Goal: Transaction & Acquisition: Purchase product/service

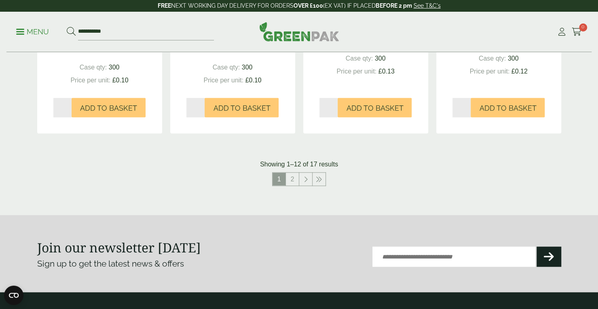
scroll to position [863, 0]
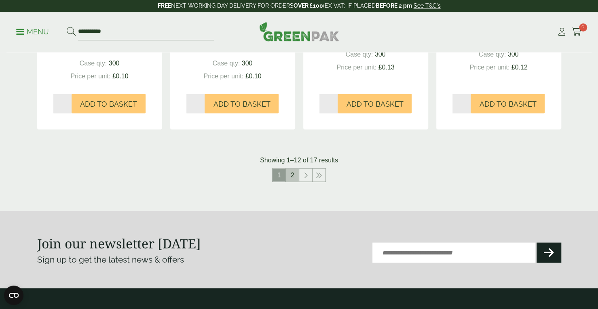
click at [293, 174] on link "2" at bounding box center [292, 175] width 13 height 13
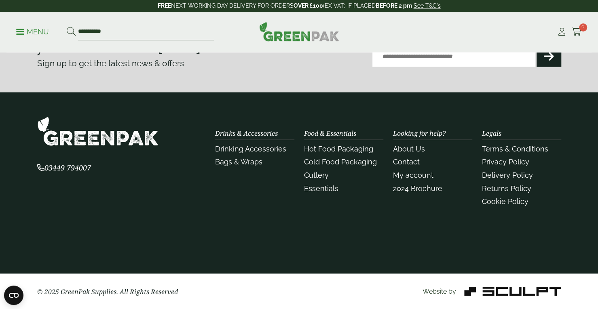
scroll to position [781, 0]
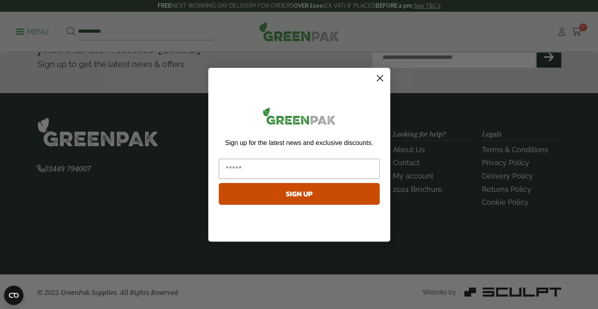
click at [378, 79] on icon "Close dialog" at bounding box center [380, 78] width 6 height 6
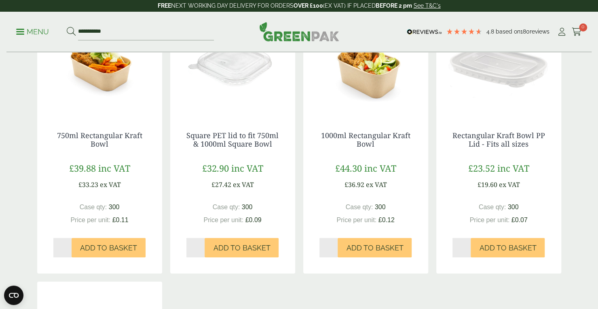
scroll to position [175, 0]
click at [68, 245] on input "*" at bounding box center [62, 247] width 19 height 19
type input "*"
click at [68, 245] on input "*" at bounding box center [62, 247] width 19 height 19
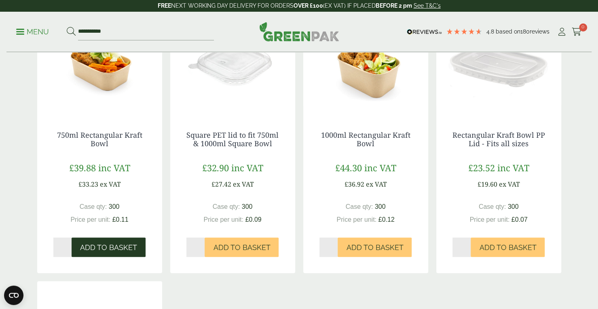
click at [86, 248] on span "Add to Basket" at bounding box center [108, 247] width 57 height 9
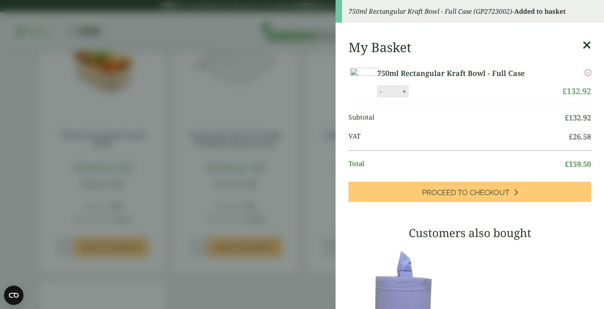
click at [582, 42] on icon at bounding box center [586, 45] width 8 height 11
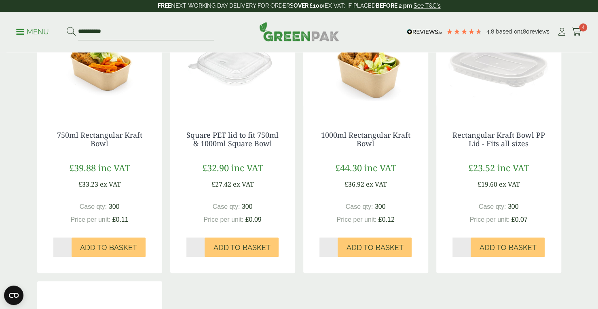
click at [466, 244] on input "*" at bounding box center [461, 247] width 19 height 19
click at [490, 248] on span "Add to Basket" at bounding box center [507, 247] width 57 height 9
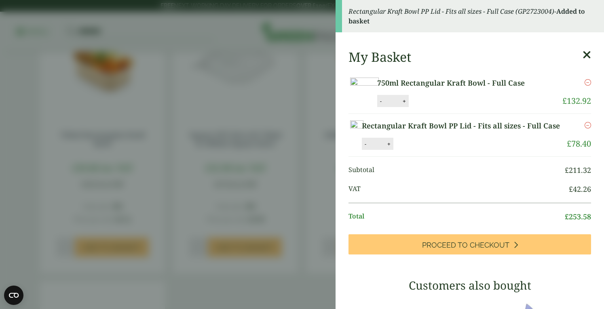
click at [582, 53] on icon at bounding box center [586, 54] width 8 height 11
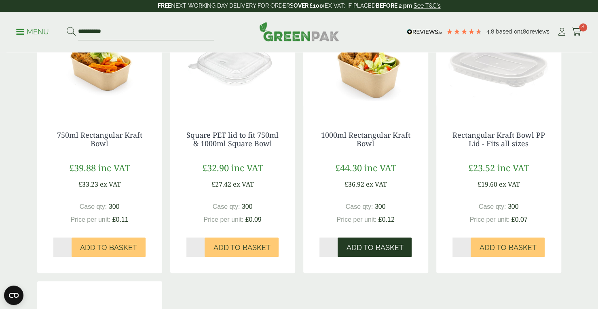
click at [359, 250] on span "Add to Basket" at bounding box center [374, 247] width 57 height 9
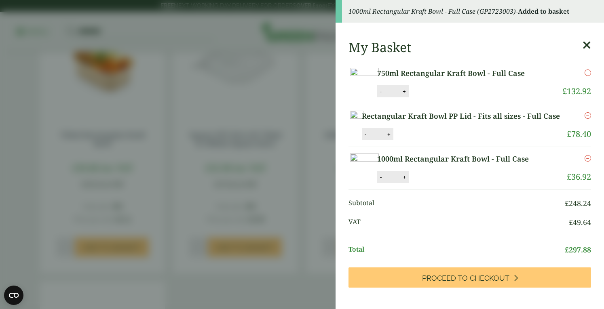
click at [582, 45] on icon at bounding box center [586, 45] width 8 height 11
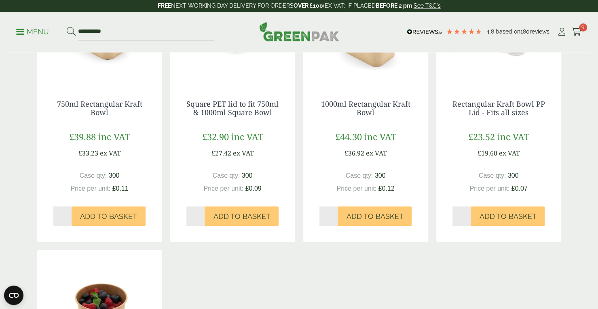
scroll to position [206, 0]
click at [467, 217] on input "*" at bounding box center [461, 215] width 19 height 19
type input "*"
click at [467, 217] on input "*" at bounding box center [461, 215] width 19 height 19
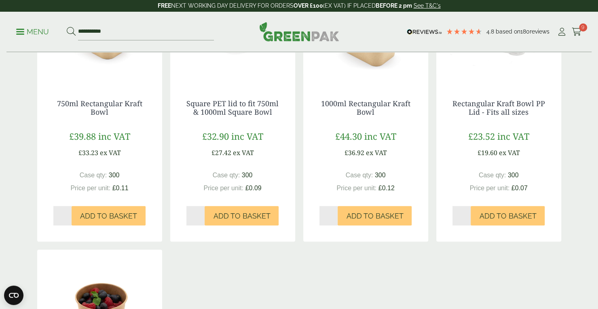
click at [467, 217] on input "*" at bounding box center [461, 215] width 19 height 19
click at [494, 211] on button "Add to Basket" at bounding box center [507, 215] width 74 height 19
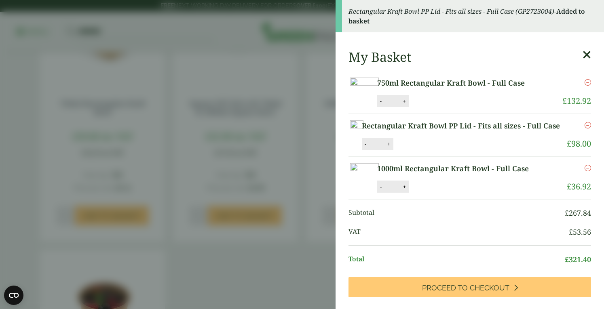
click at [582, 51] on icon at bounding box center [586, 54] width 8 height 11
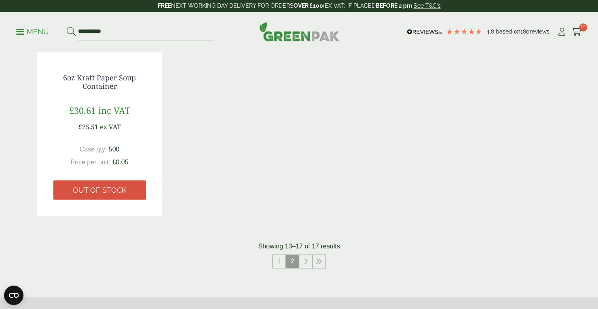
scroll to position [502, 0]
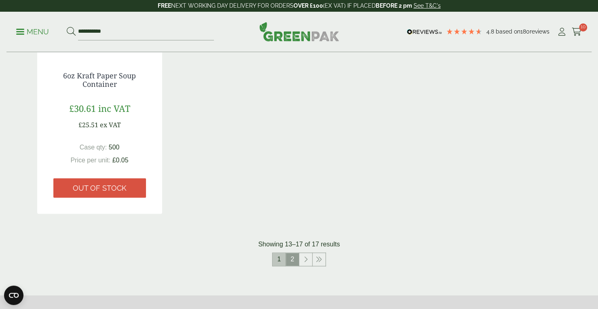
click at [282, 261] on link "1" at bounding box center [278, 259] width 13 height 13
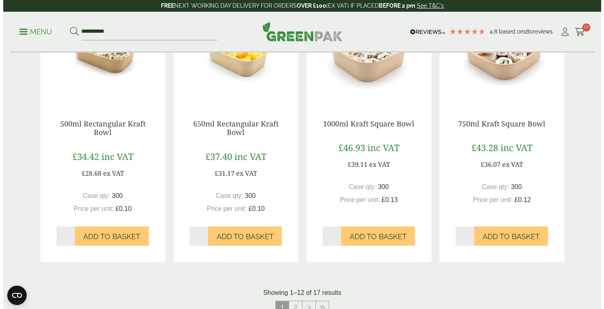
scroll to position [730, 0]
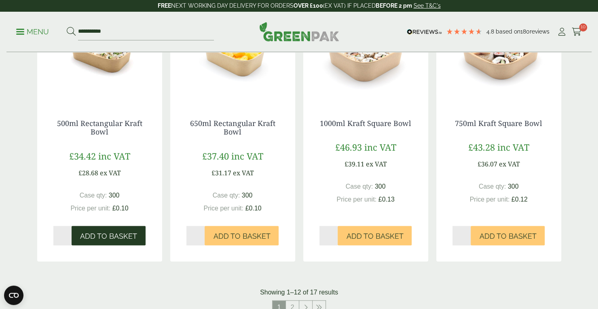
click at [89, 236] on span "Add to Basket" at bounding box center [108, 236] width 57 height 9
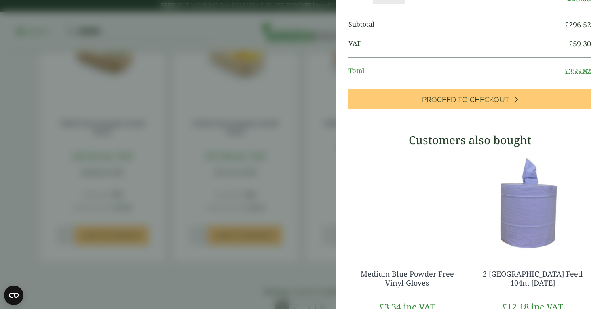
scroll to position [0, 0]
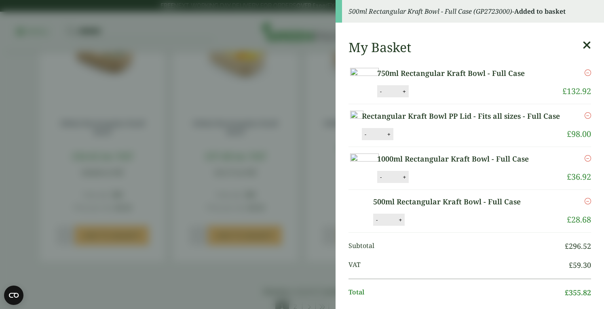
click at [582, 41] on icon at bounding box center [586, 45] width 8 height 11
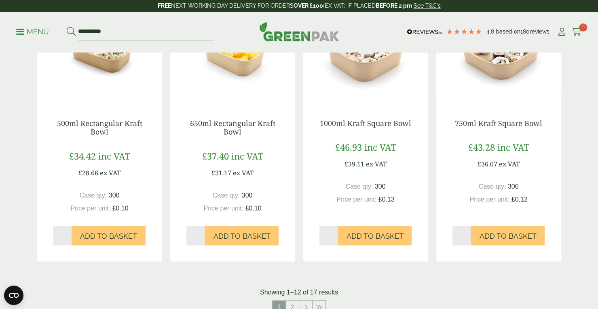
click at [576, 34] on icon at bounding box center [576, 32] width 10 height 8
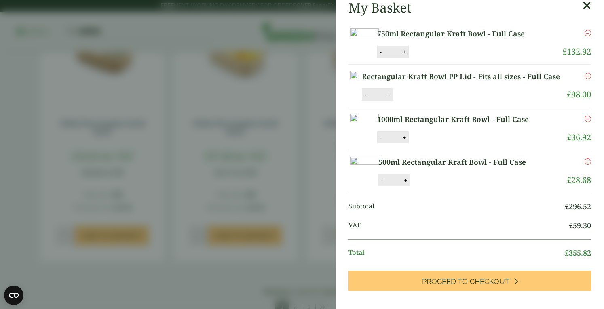
scroll to position [7, 0]
click at [393, 98] on button "+" at bounding box center [389, 94] width 8 height 7
type input "*"
click at [435, 101] on button "Update" at bounding box center [415, 95] width 40 height 12
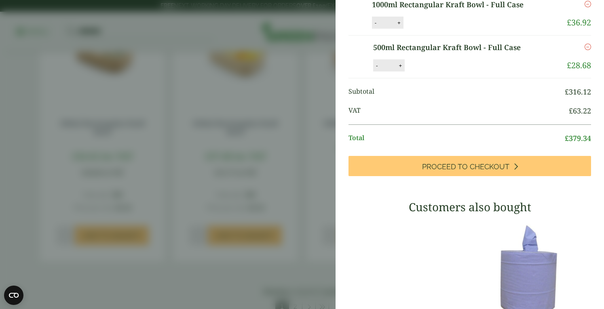
scroll to position [155, 0]
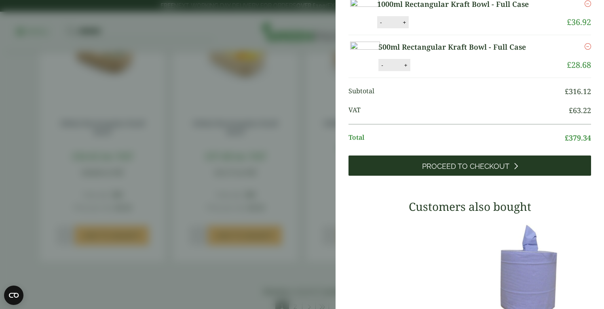
click at [493, 171] on span "Proceed to Checkout" at bounding box center [465, 166] width 87 height 9
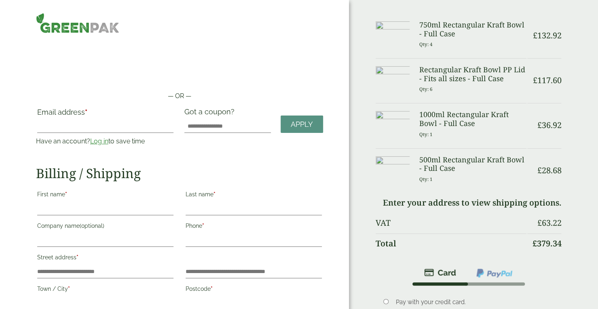
click at [101, 143] on link "Log in" at bounding box center [99, 141] width 18 height 8
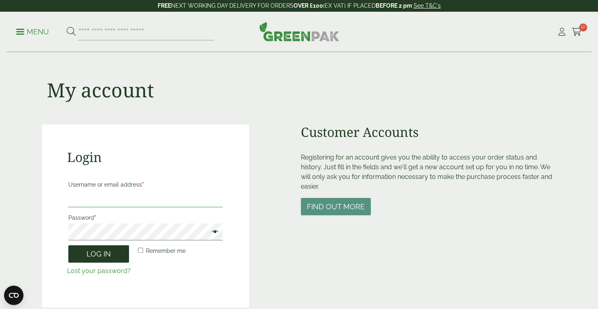
type input "**********"
click at [107, 258] on button "Log in" at bounding box center [98, 253] width 61 height 17
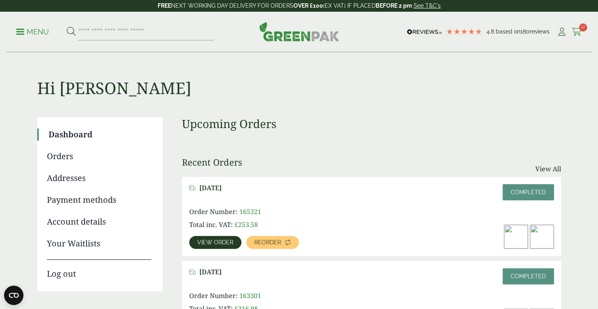
click at [579, 29] on span "12" at bounding box center [583, 27] width 8 height 8
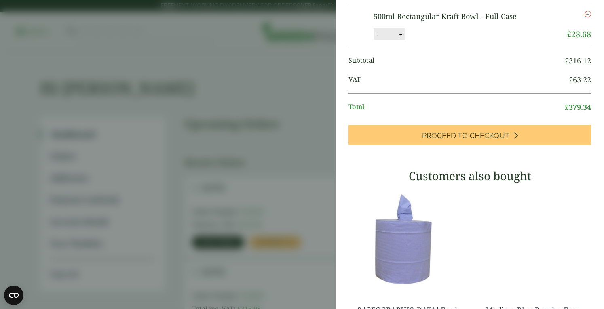
scroll to position [153, 0]
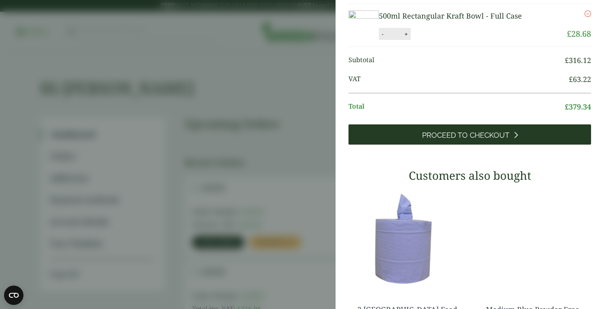
click at [512, 145] on link "Proceed to Checkout" at bounding box center [469, 134] width 243 height 20
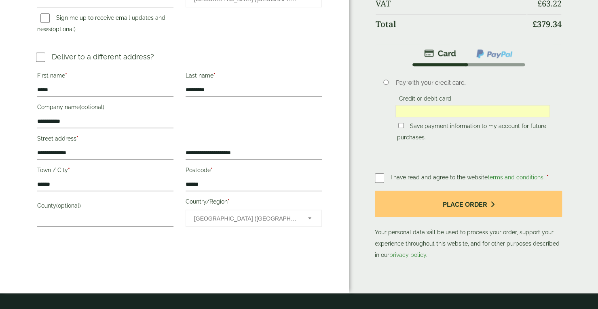
scroll to position [323, 0]
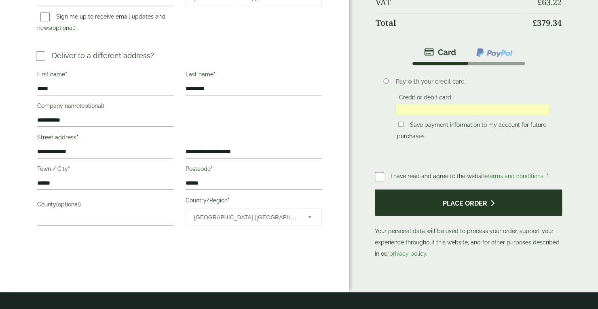
click at [479, 203] on button "Place order" at bounding box center [469, 203] width 188 height 26
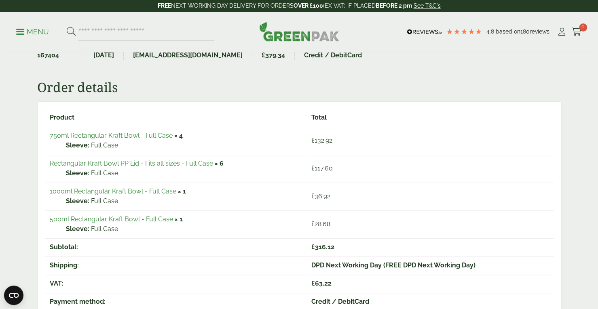
scroll to position [26, 0]
